Goal: Find specific page/section: Find specific page/section

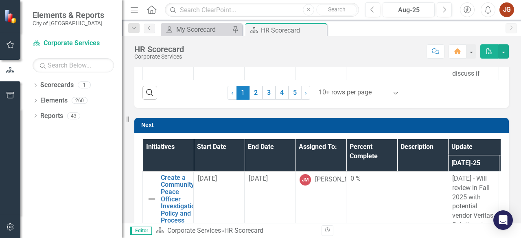
scroll to position [388, 0]
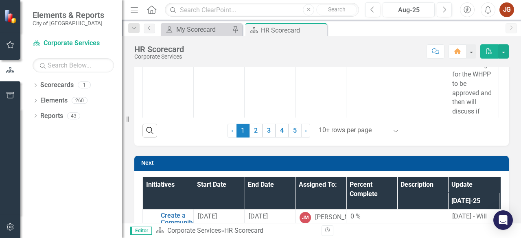
click at [334, 125] on div at bounding box center [353, 130] width 69 height 11
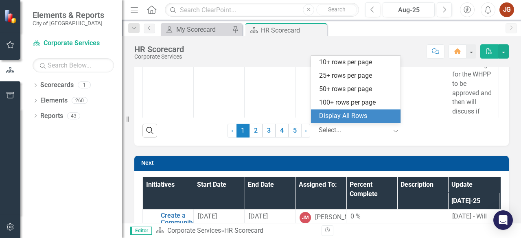
click at [331, 114] on div "Display All Rows" at bounding box center [357, 116] width 77 height 9
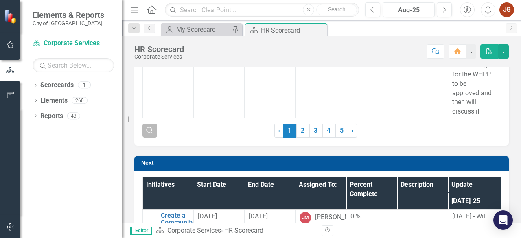
click at [151, 128] on icon "button" at bounding box center [149, 130] width 7 height 7
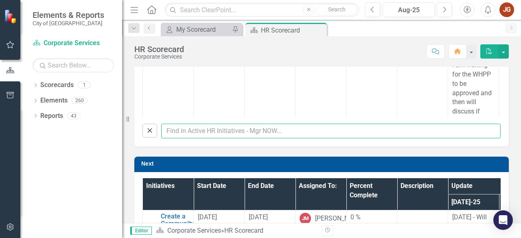
click at [195, 136] on input "text" at bounding box center [331, 131] width 340 height 15
type input "[PERSON_NAME]"
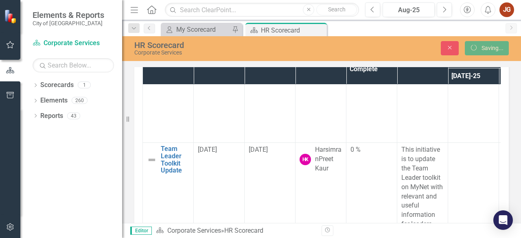
scroll to position [94, 0]
click at [320, 29] on icon "Close" at bounding box center [319, 30] width 8 height 7
